Goal: Task Accomplishment & Management: Manage account settings

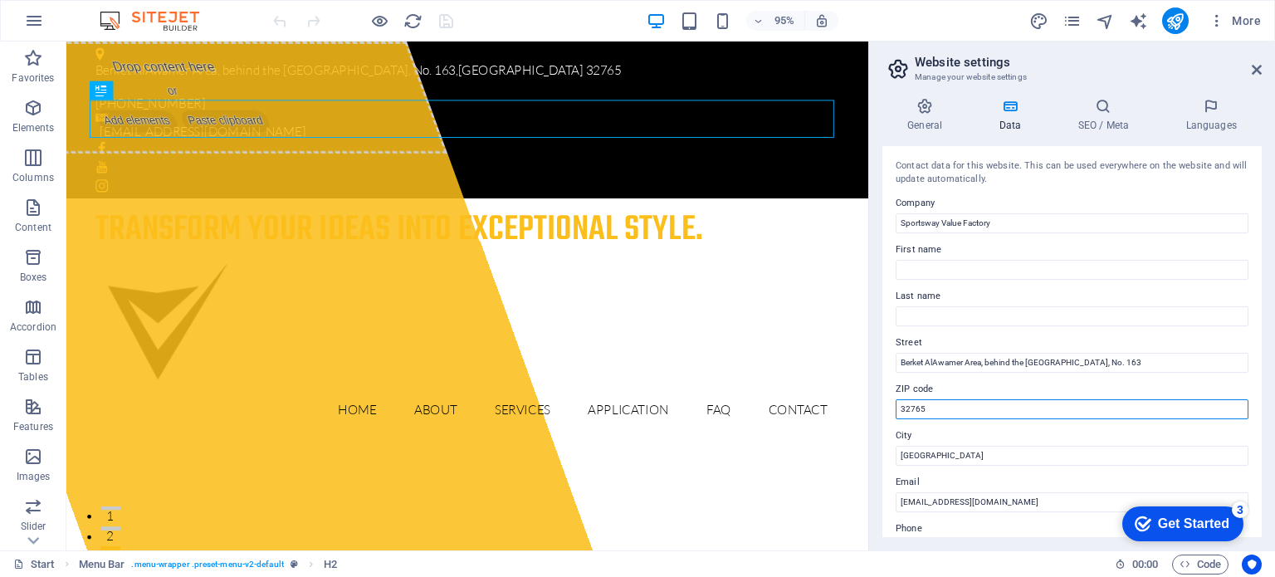
type input "3"
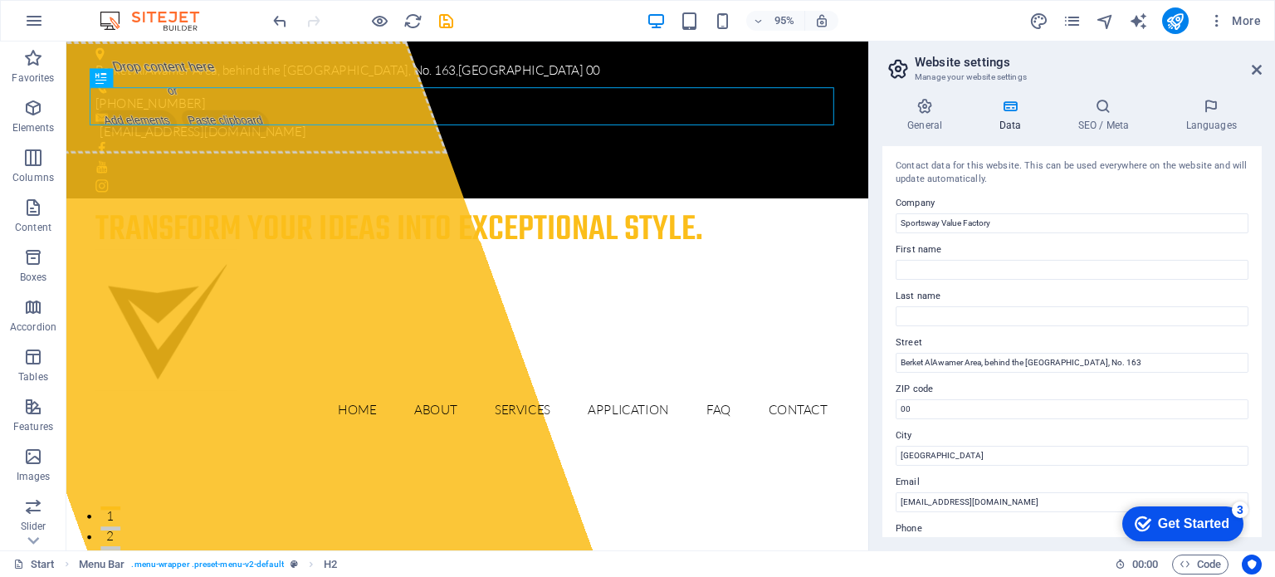
drag, startPoint x: 1256, startPoint y: 280, endPoint x: 1031, endPoint y: 402, distance: 256.6
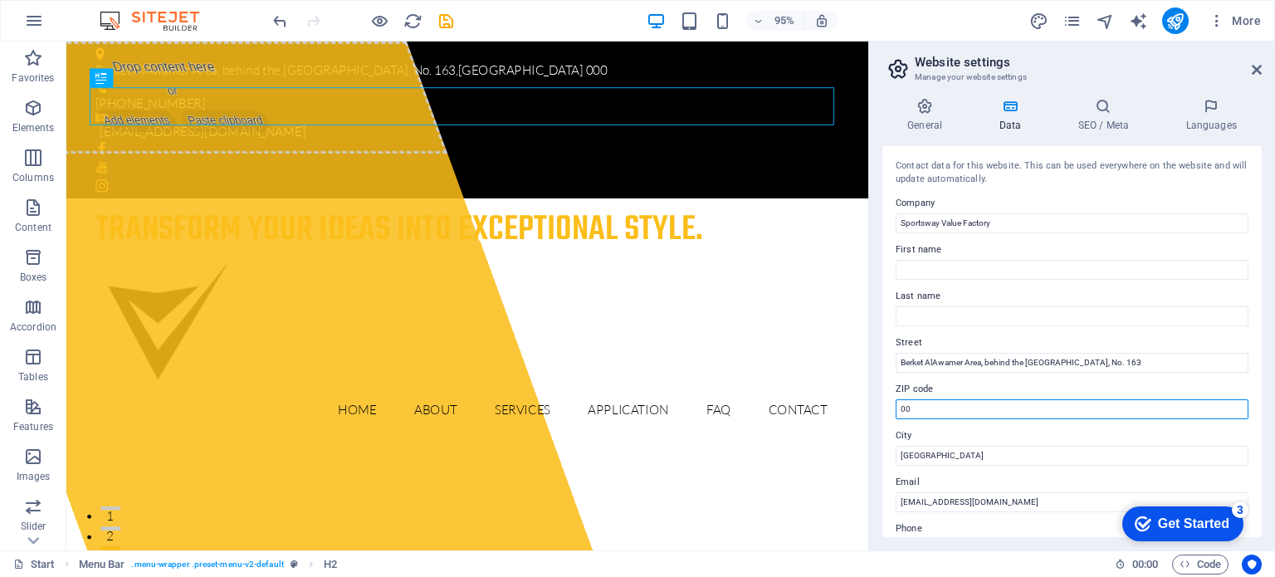
type input "0"
type input "001"
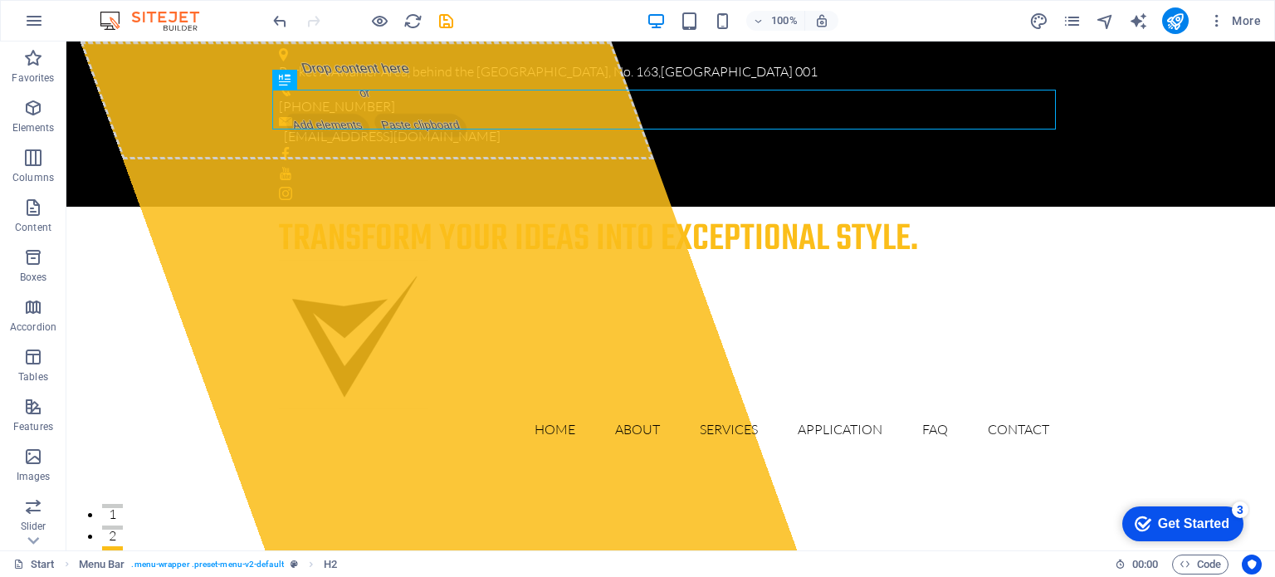
drag, startPoint x: 1268, startPoint y: 79, endPoint x: 1327, endPoint y: 66, distance: 60.2
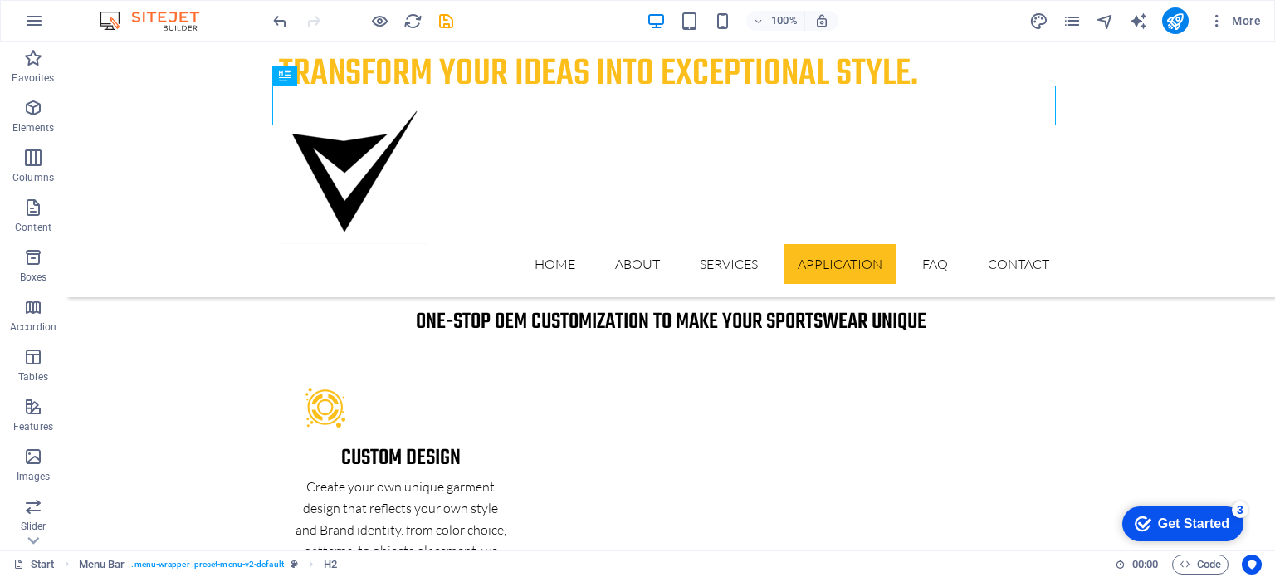
scroll to position [2968, 0]
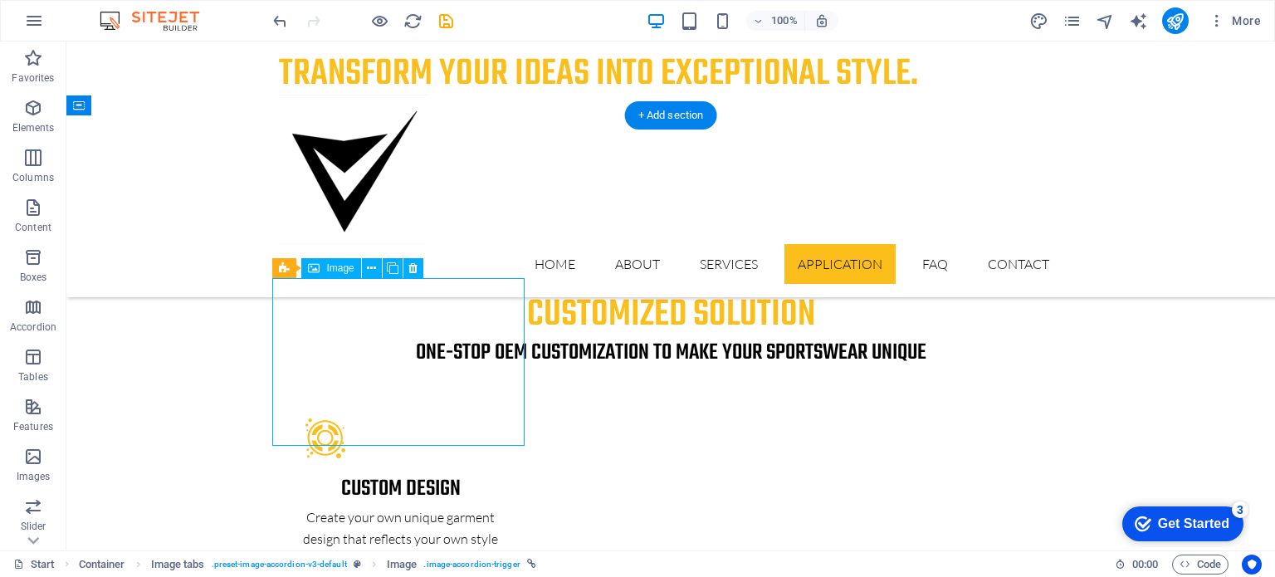
select select "px"
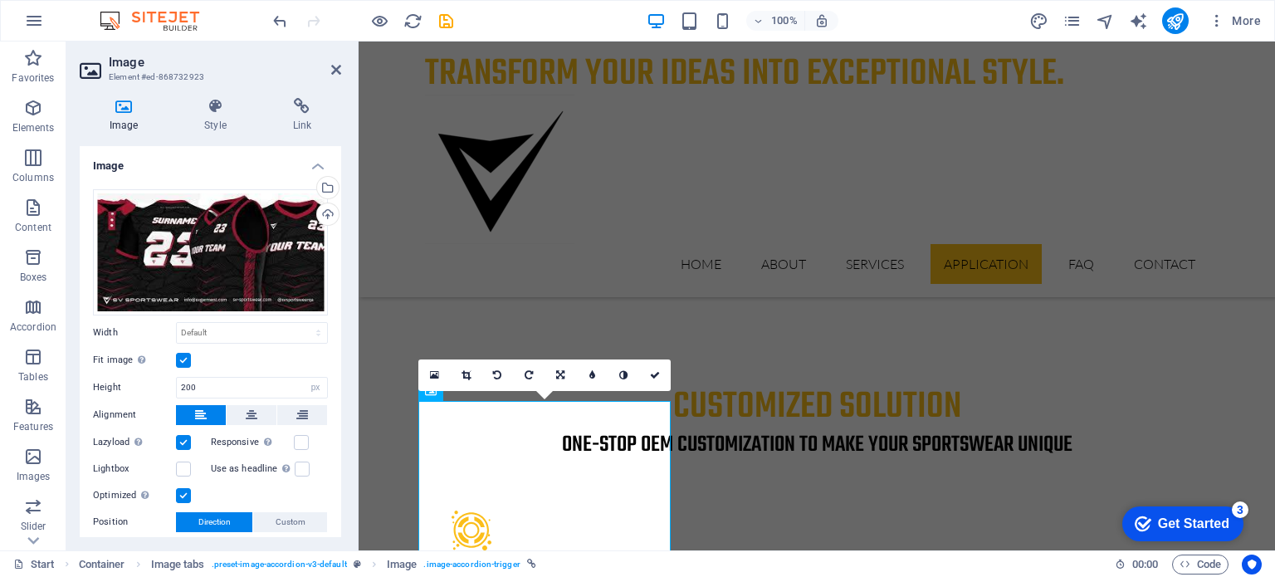
scroll to position [102, 0]
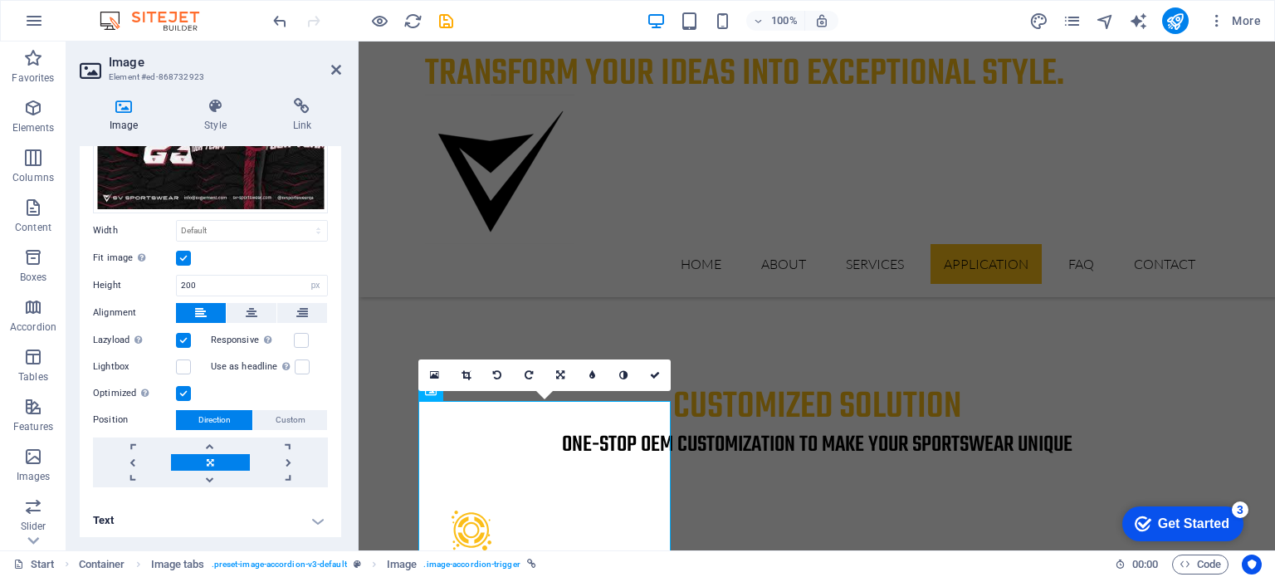
click at [309, 517] on h4 "Text" at bounding box center [210, 520] width 261 height 40
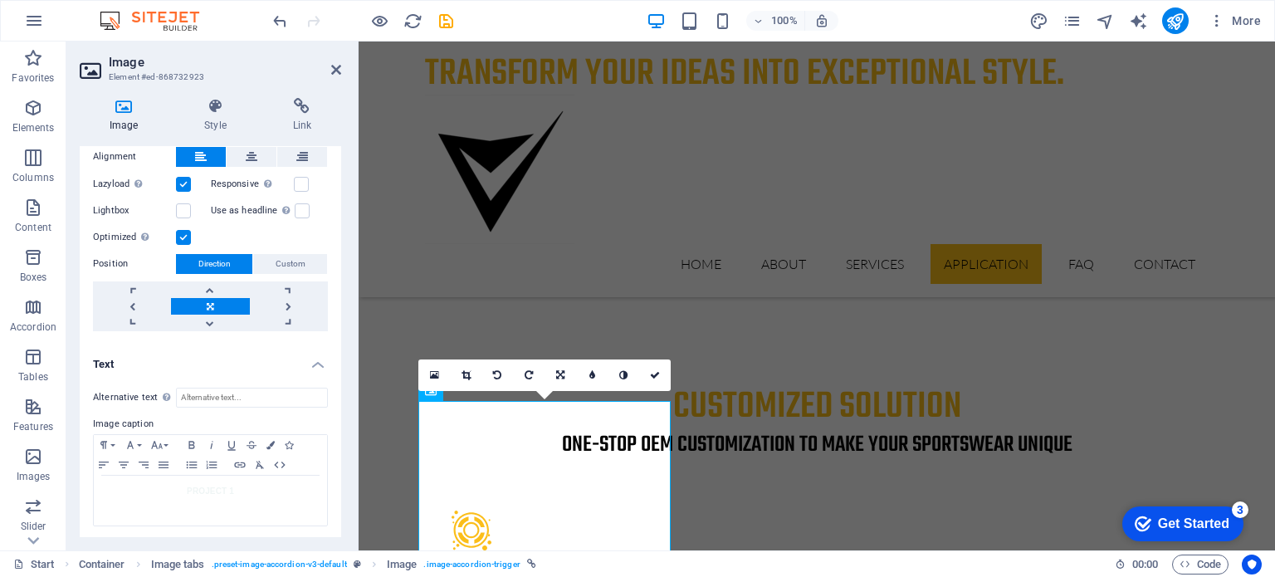
click at [311, 361] on h4 "Text" at bounding box center [210, 359] width 261 height 30
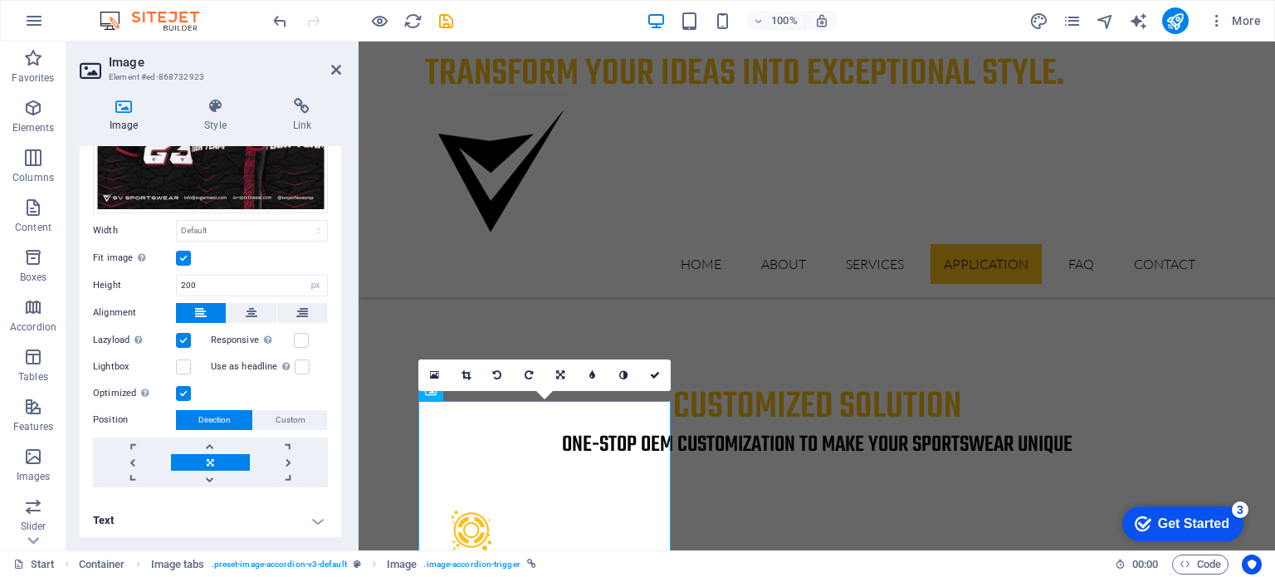
drag, startPoint x: 337, startPoint y: 361, endPoint x: 325, endPoint y: 220, distance: 141.5
click at [325, 220] on div "Drag files here, click to choose files or select files from Files or our free s…" at bounding box center [210, 287] width 261 height 427
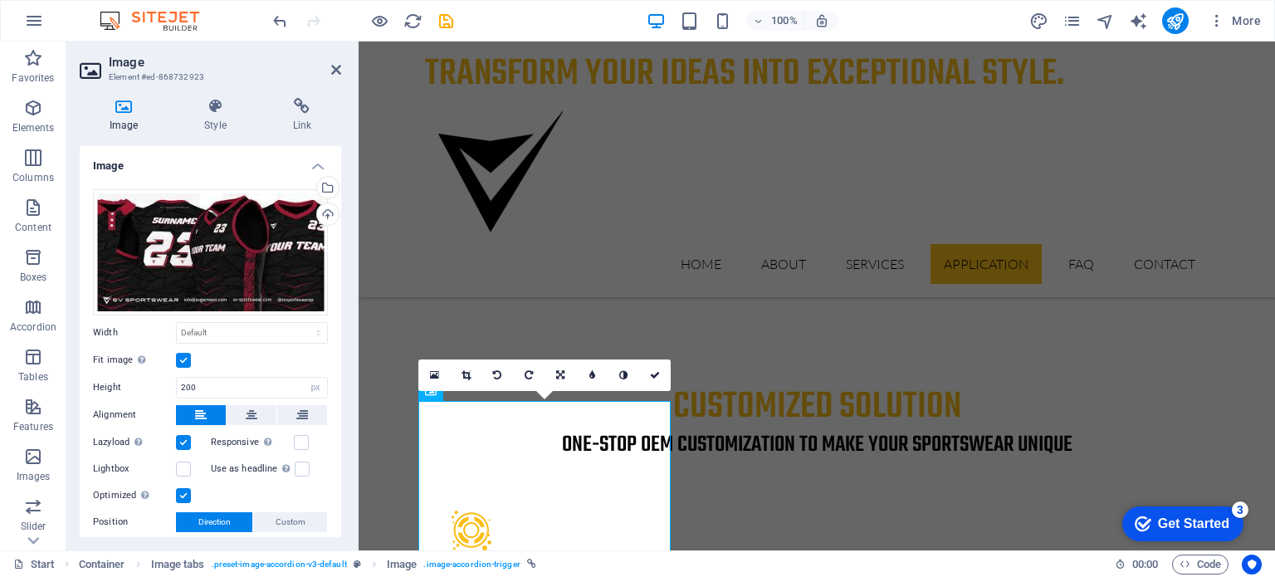
scroll to position [0, 0]
click at [208, 107] on icon at bounding box center [214, 106] width 81 height 17
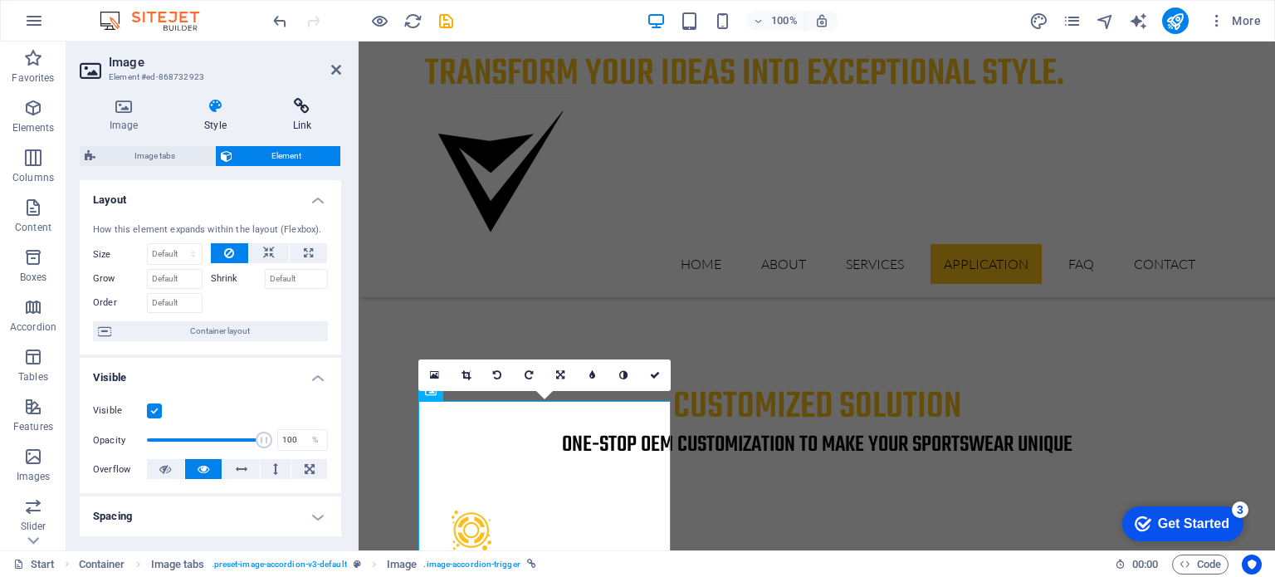
click at [307, 102] on icon at bounding box center [302, 106] width 78 height 17
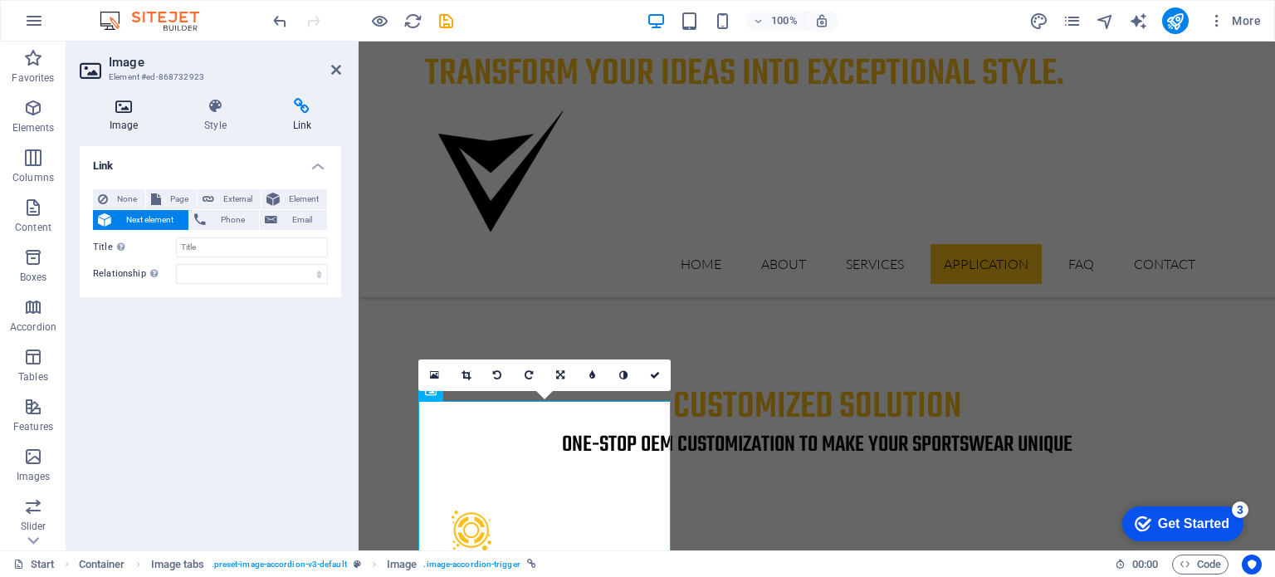
click at [133, 109] on icon at bounding box center [124, 106] width 88 height 17
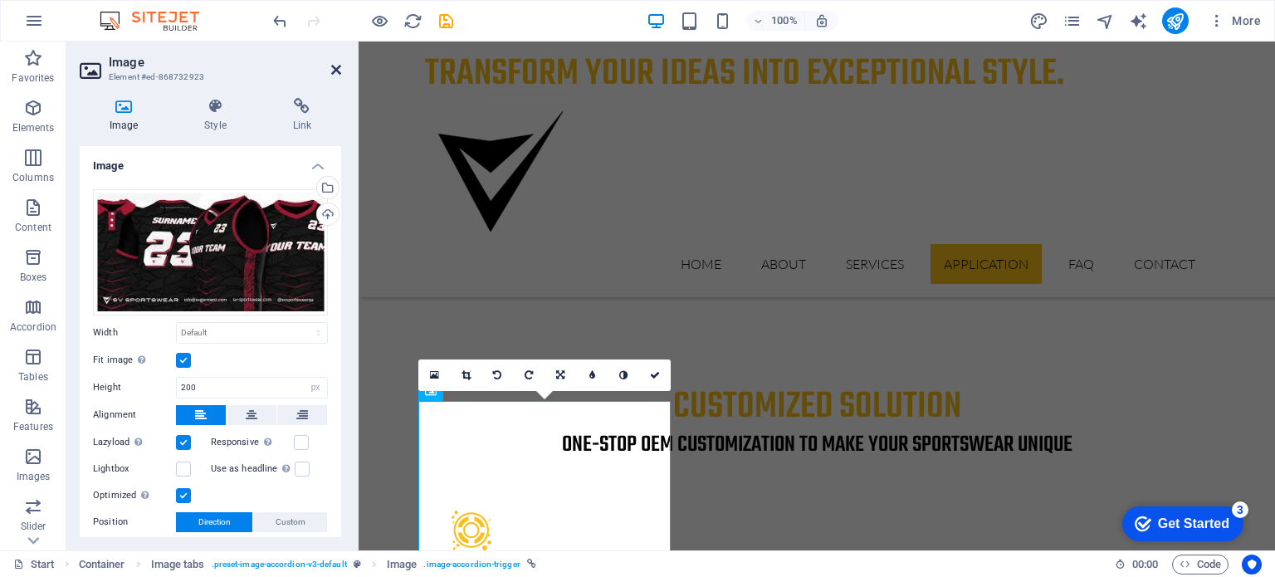
click at [333, 69] on icon at bounding box center [336, 69] width 10 height 13
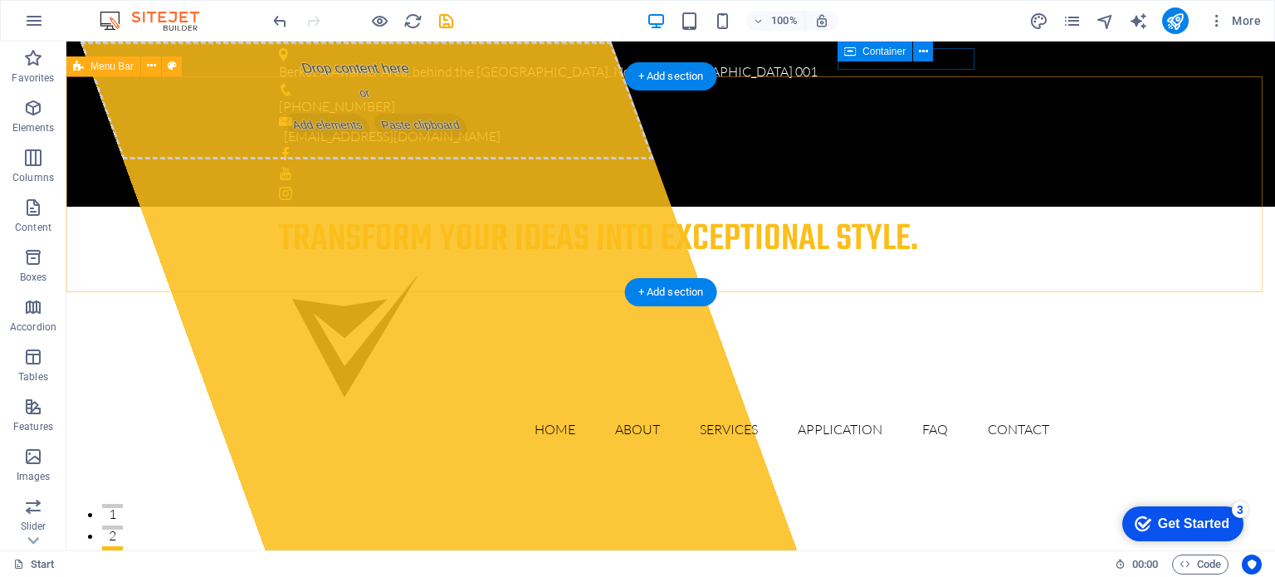
click at [1057, 207] on div "transform your ideas into exceptional style. Home About Services Application FA…" at bounding box center [670, 335] width 1208 height 256
